Goal: Task Accomplishment & Management: Manage account settings

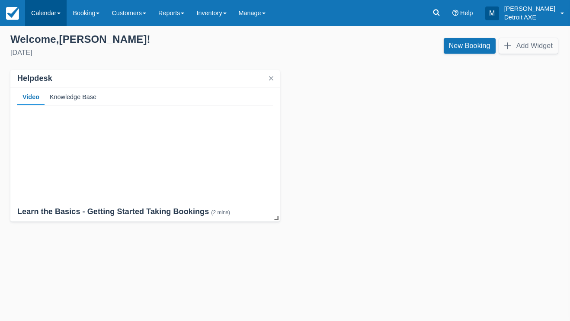
click at [58, 18] on link "Calendar" at bounding box center [46, 13] width 42 height 26
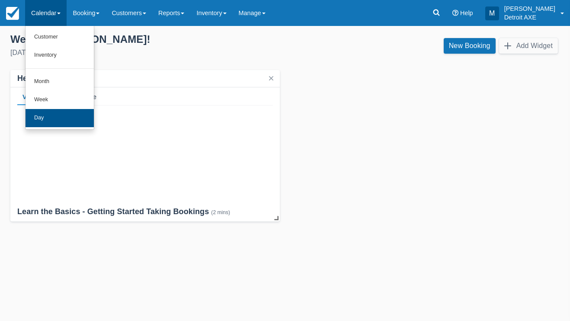
click at [60, 114] on link "Day" at bounding box center [60, 118] width 68 height 18
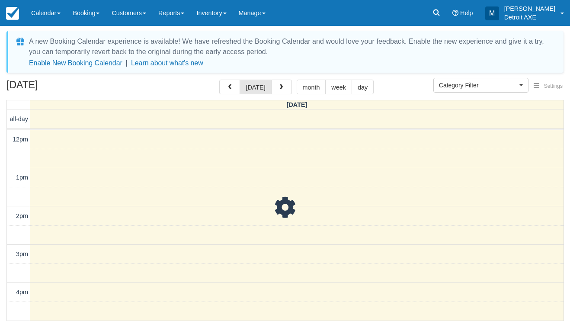
select select
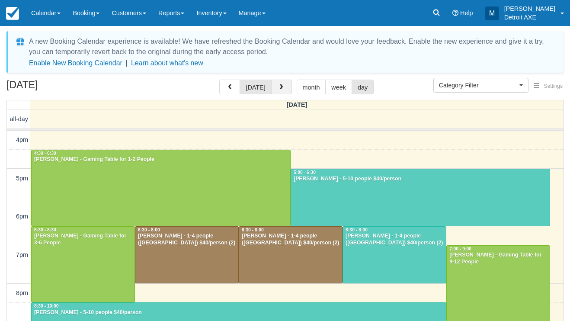
scroll to position [3, 0]
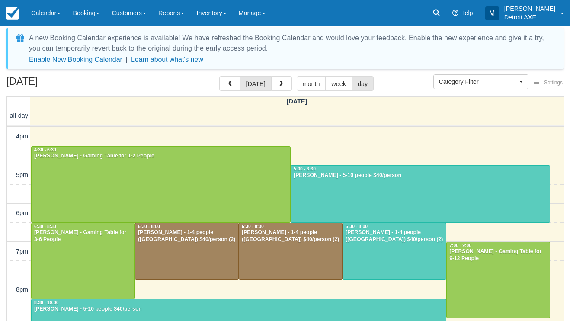
click at [367, 258] on div at bounding box center [394, 251] width 103 height 57
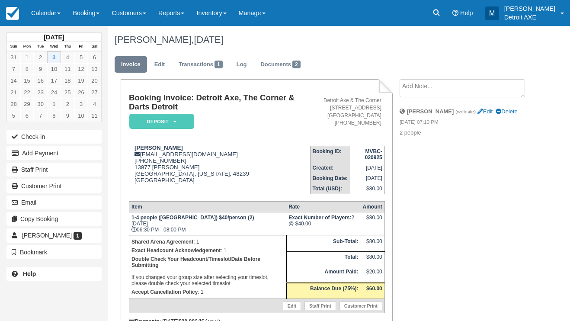
click at [172, 129] on link "Deposit" at bounding box center [160, 121] width 62 height 16
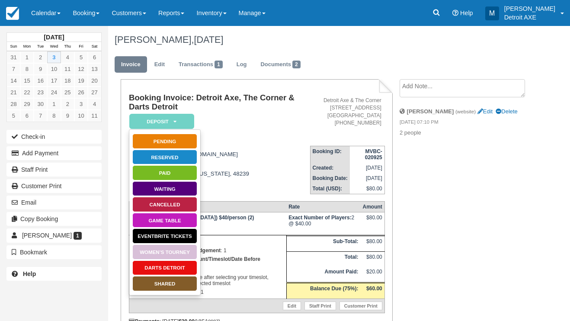
click at [145, 286] on link "SHARED" at bounding box center [164, 283] width 65 height 15
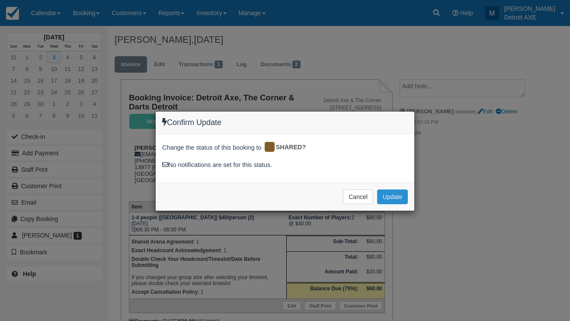
click at [394, 195] on button "Update" at bounding box center [392, 197] width 31 height 15
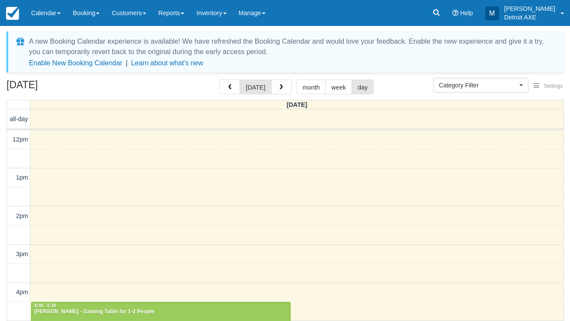
select select
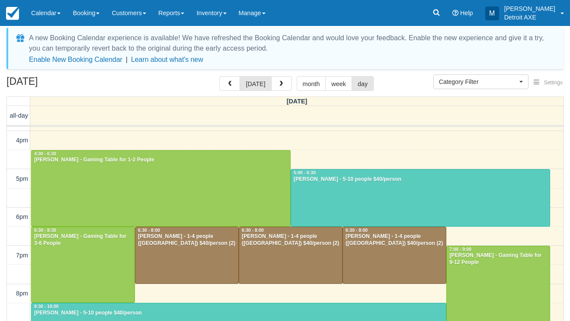
scroll to position [149, 0]
click at [278, 85] on span "button" at bounding box center [281, 84] width 6 height 6
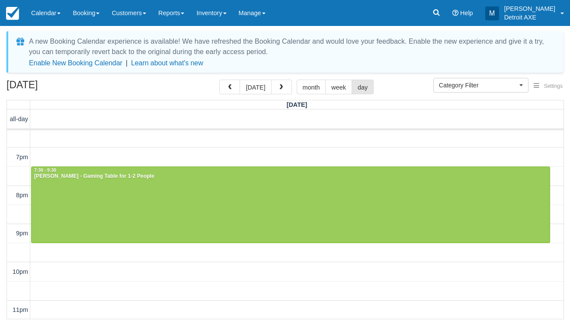
scroll to position [250, 0]
click at [284, 87] on button "button" at bounding box center [281, 87] width 21 height 15
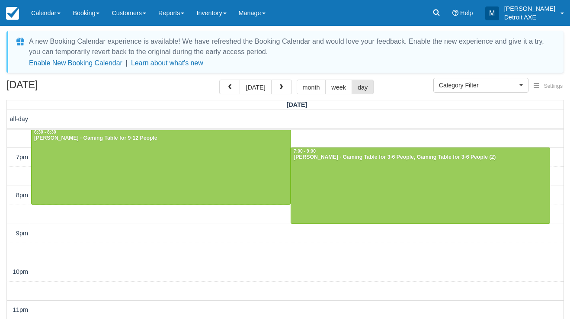
scroll to position [250, 0]
click at [282, 82] on button "button" at bounding box center [281, 87] width 21 height 15
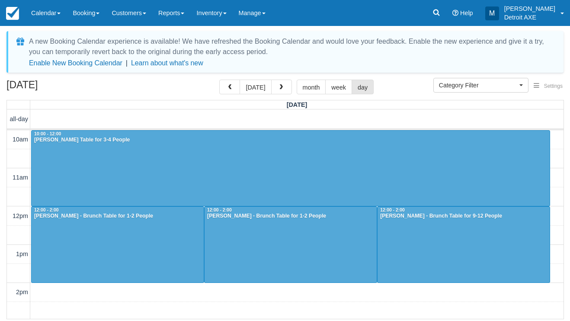
scroll to position [276, 0]
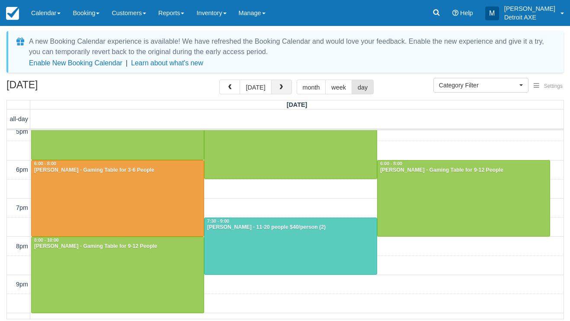
click at [284, 84] on button "button" at bounding box center [281, 87] width 21 height 15
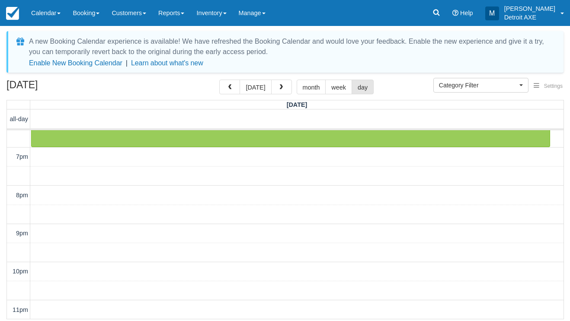
scroll to position [327, 0]
click at [278, 85] on span "button" at bounding box center [281, 87] width 6 height 6
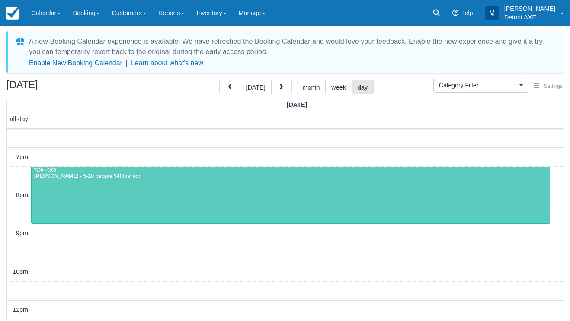
scroll to position [250, 0]
click at [283, 91] on button "button" at bounding box center [281, 87] width 21 height 15
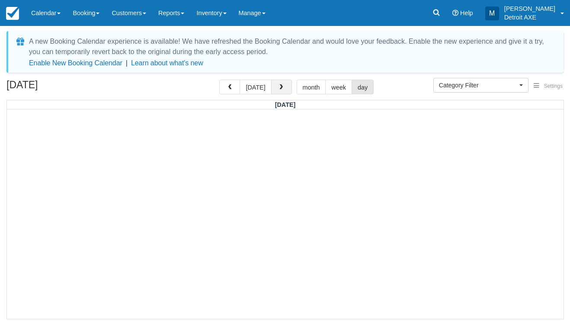
click at [280, 91] on button "button" at bounding box center [281, 87] width 21 height 15
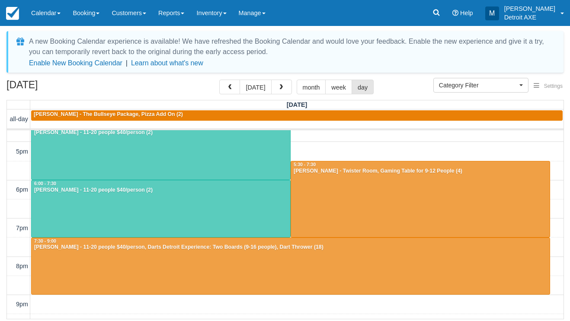
scroll to position [182, 0]
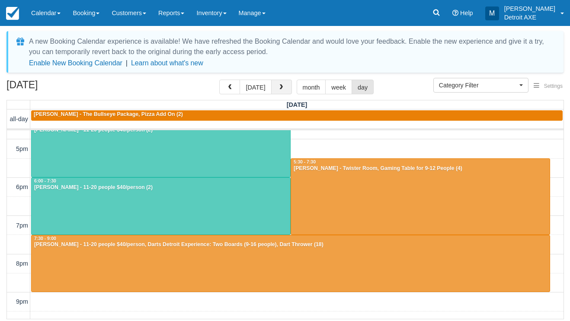
click at [277, 83] on button "button" at bounding box center [281, 87] width 21 height 15
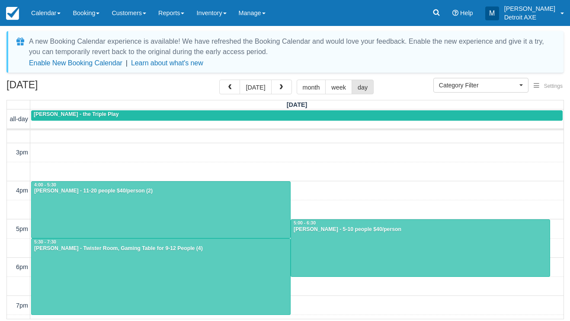
scroll to position [103, 0]
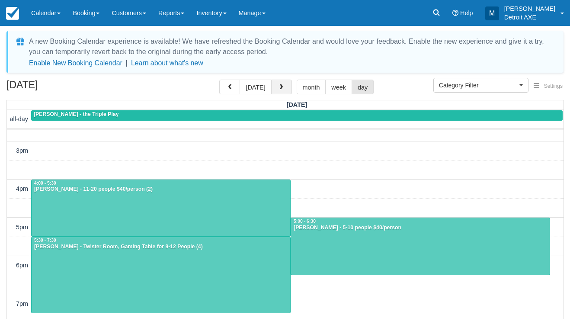
click at [277, 91] on button "button" at bounding box center [281, 87] width 21 height 15
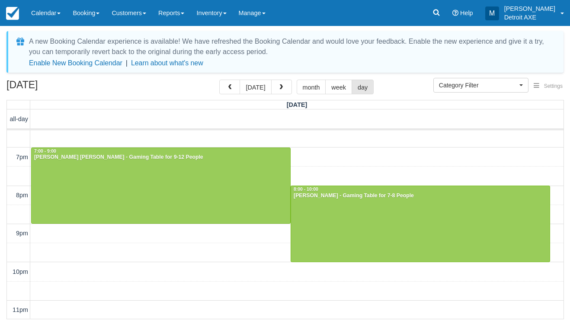
scroll to position [250, 0]
click at [281, 90] on span "button" at bounding box center [281, 87] width 6 height 6
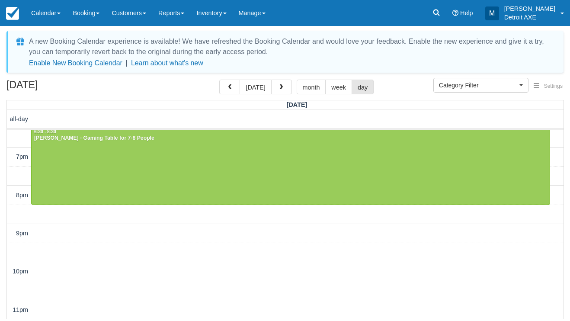
scroll to position [327, 0]
click at [271, 88] on button "button" at bounding box center [281, 87] width 21 height 15
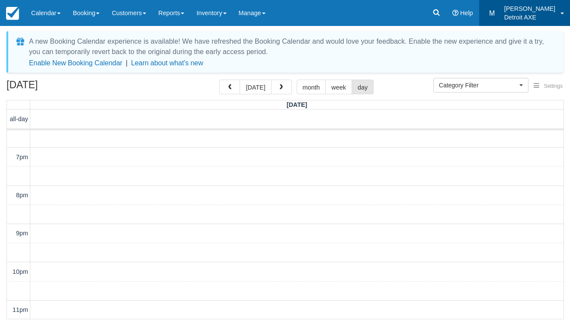
scroll to position [250, 0]
